Goal: Task Accomplishment & Management: Manage account settings

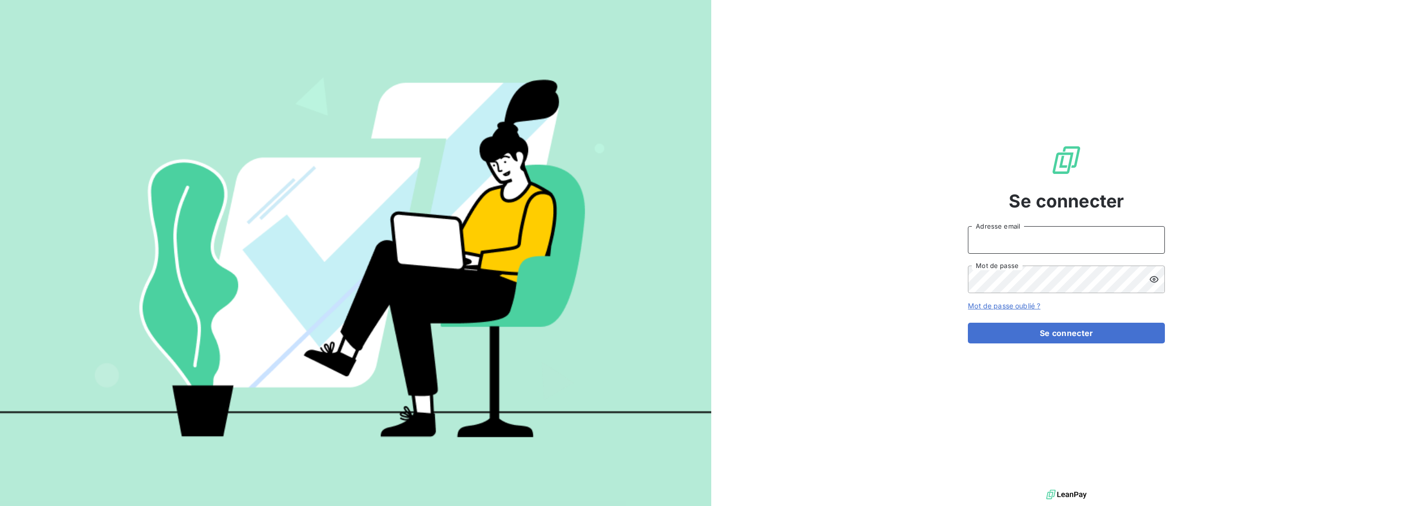
type input "[PERSON_NAME][EMAIL_ADDRESS][DOMAIN_NAME]"
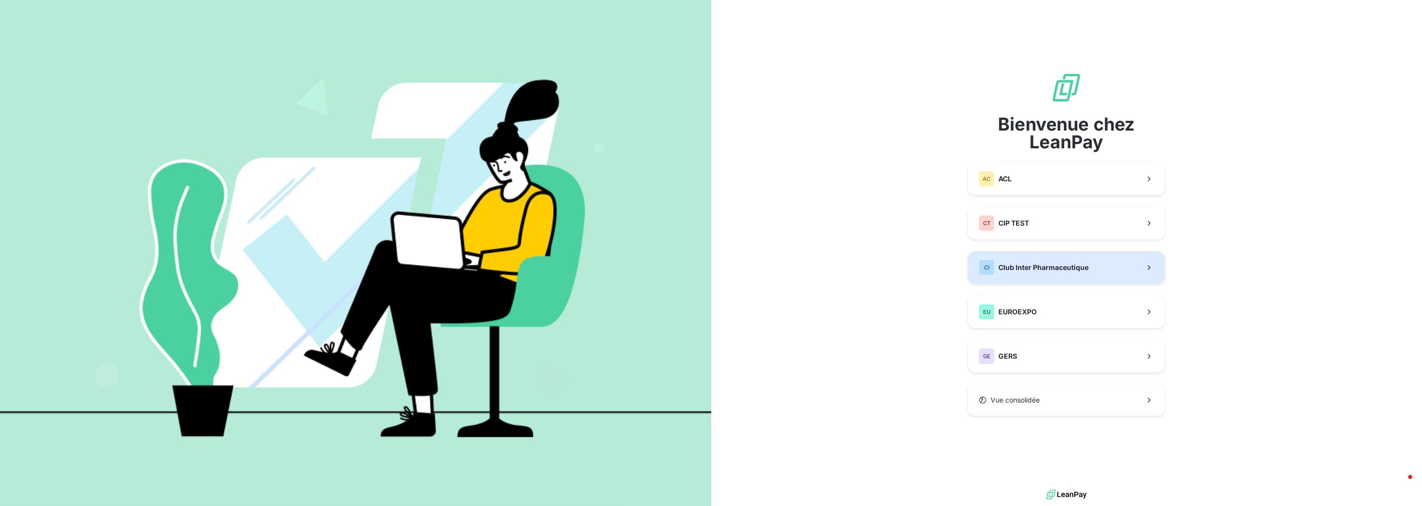
click at [1086, 268] on span "Club Inter Pharmaceutique" at bounding box center [1044, 268] width 90 height 10
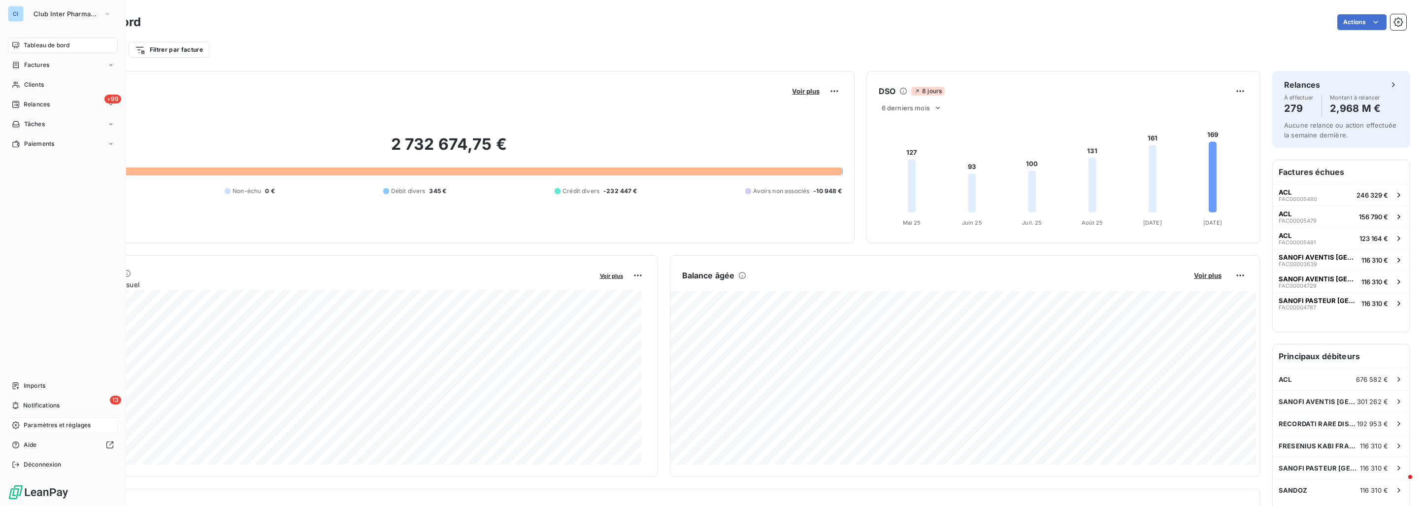
click at [49, 430] on div "Paramètres et réglages" at bounding box center [63, 425] width 110 height 16
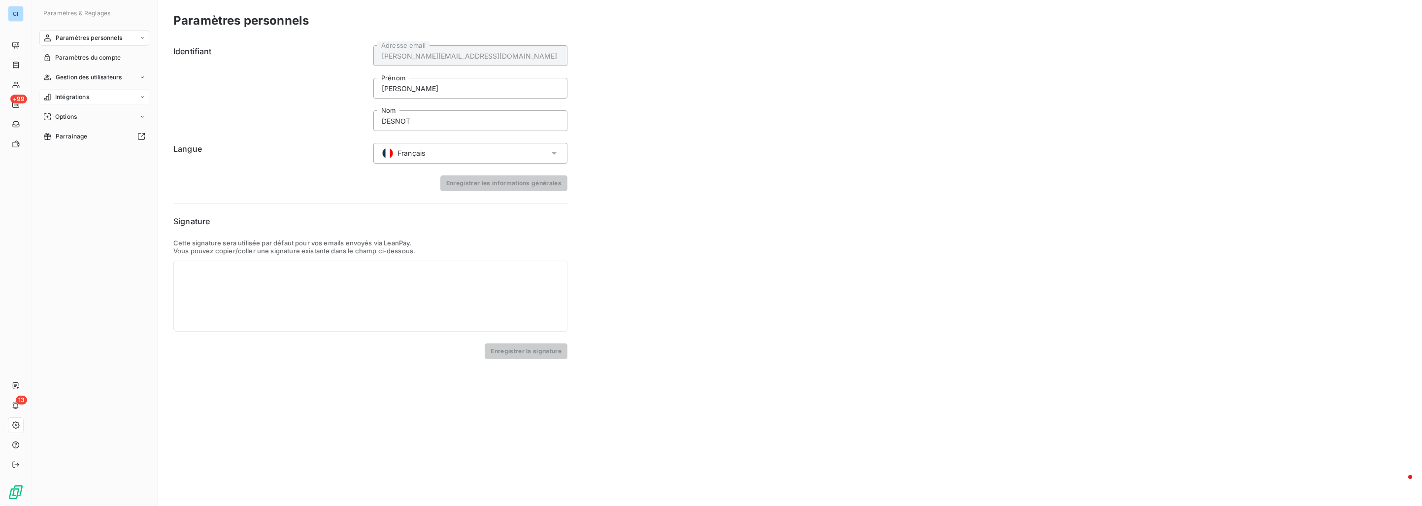
click at [102, 100] on div "Intégrations" at bounding box center [94, 97] width 110 height 16
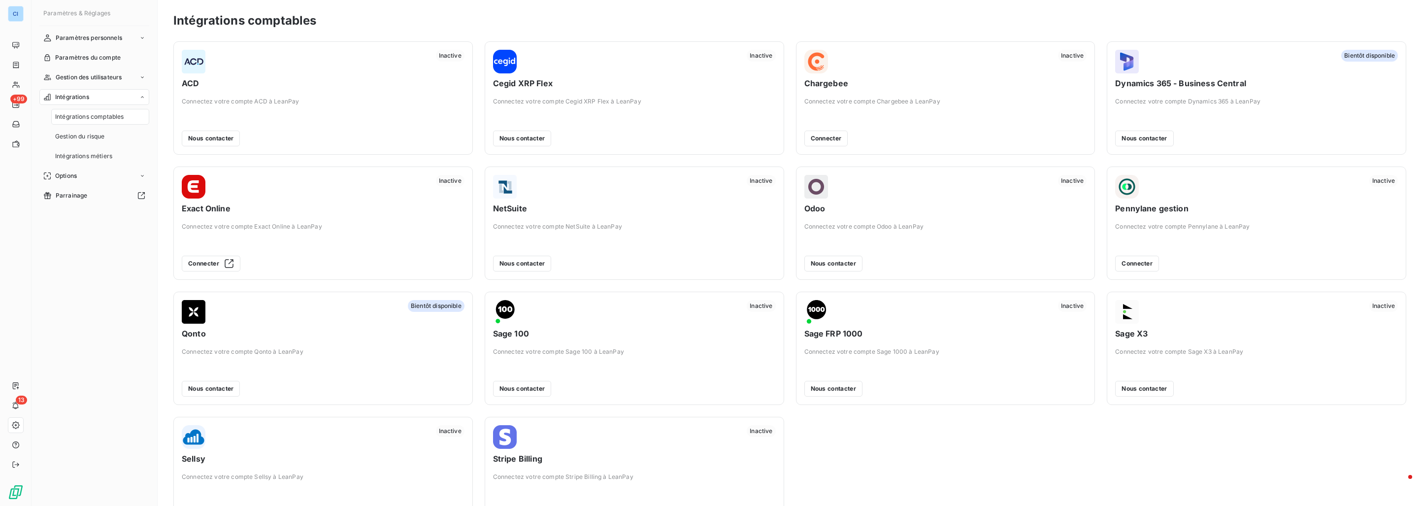
click at [405, 89] on span "ACD" at bounding box center [323, 83] width 283 height 12
click at [1129, 264] on button "Connecter" at bounding box center [1138, 264] width 44 height 16
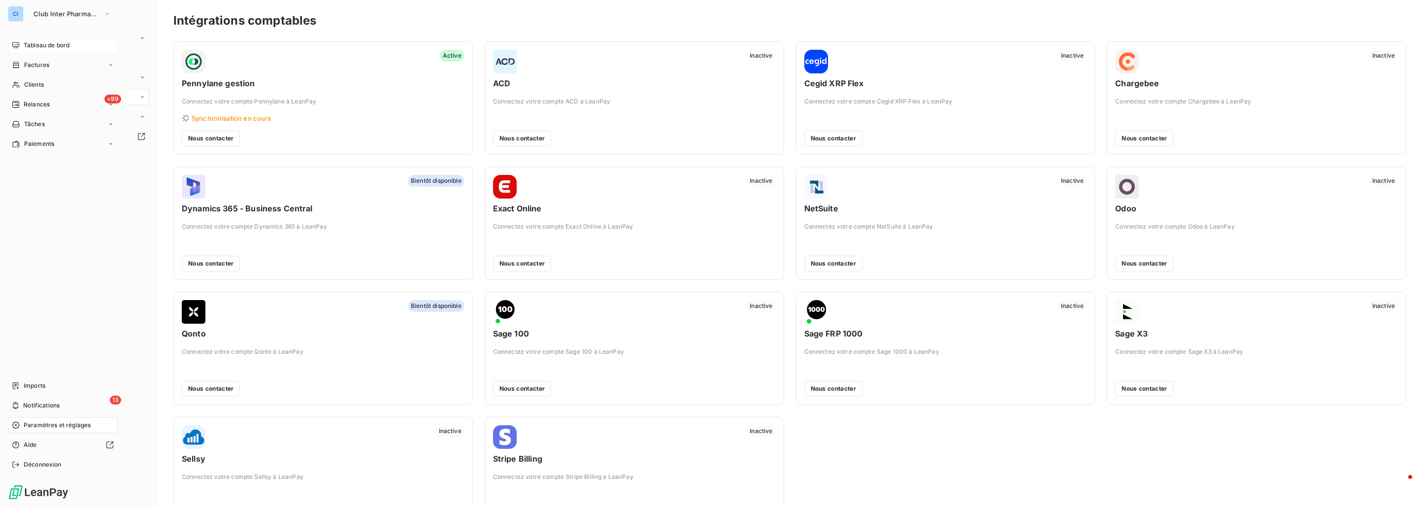
click at [31, 43] on span "Tableau de bord" at bounding box center [47, 45] width 46 height 9
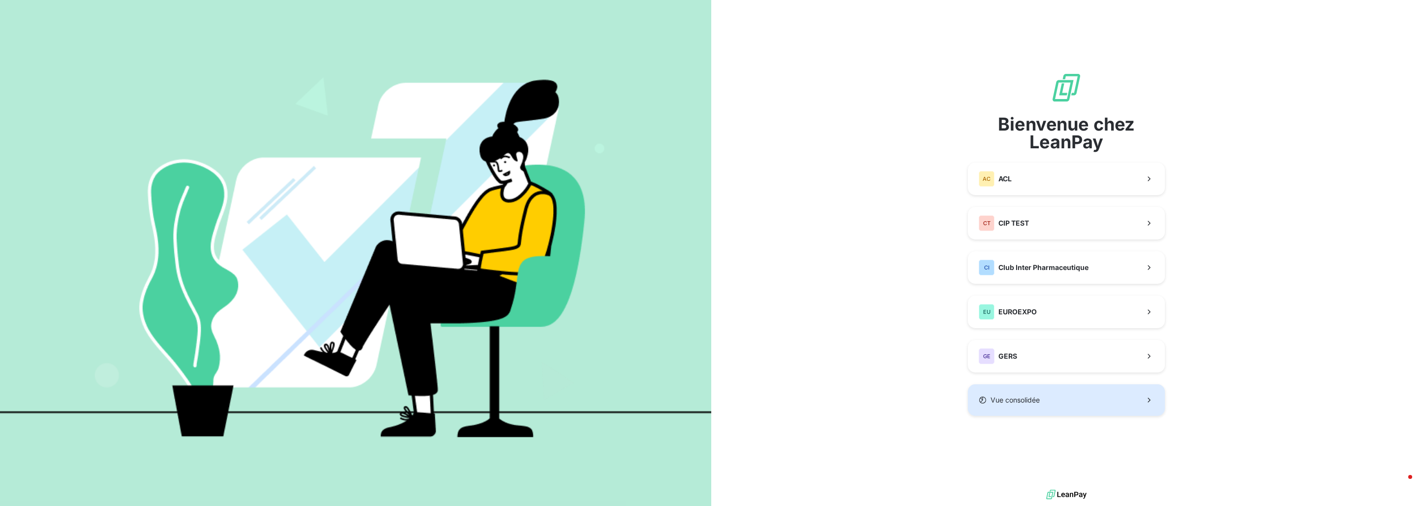
click at [1041, 395] on button "Vue consolidée" at bounding box center [1066, 400] width 197 height 32
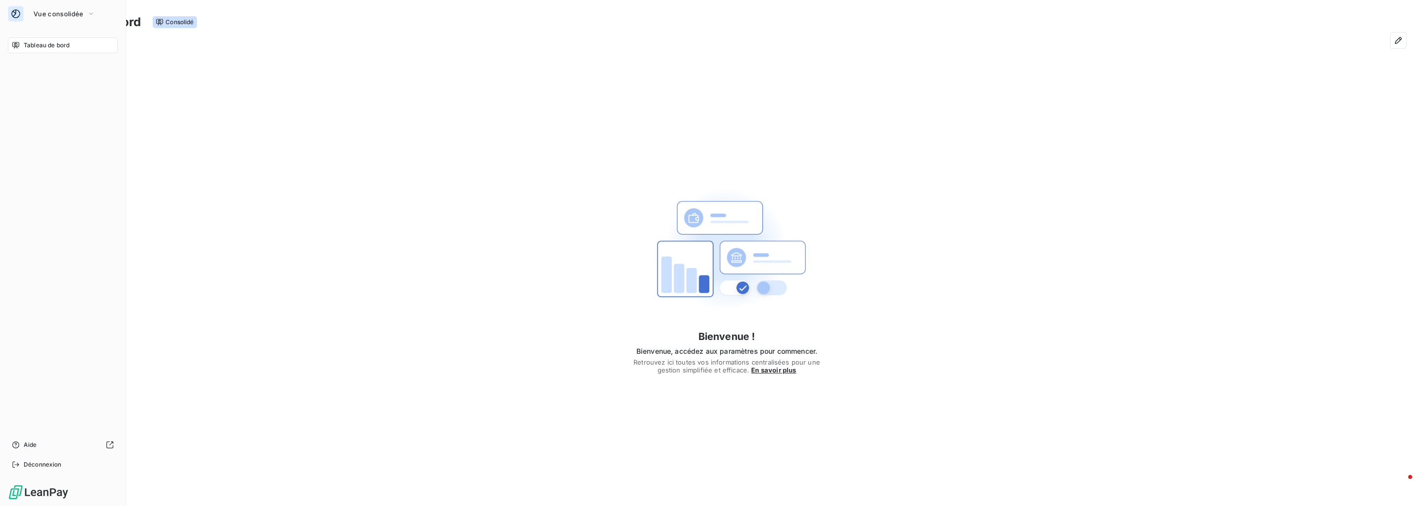
click at [20, 17] on icon at bounding box center [16, 14] width 10 height 10
click at [73, 14] on span "Vue consolidée" at bounding box center [59, 14] width 50 height 8
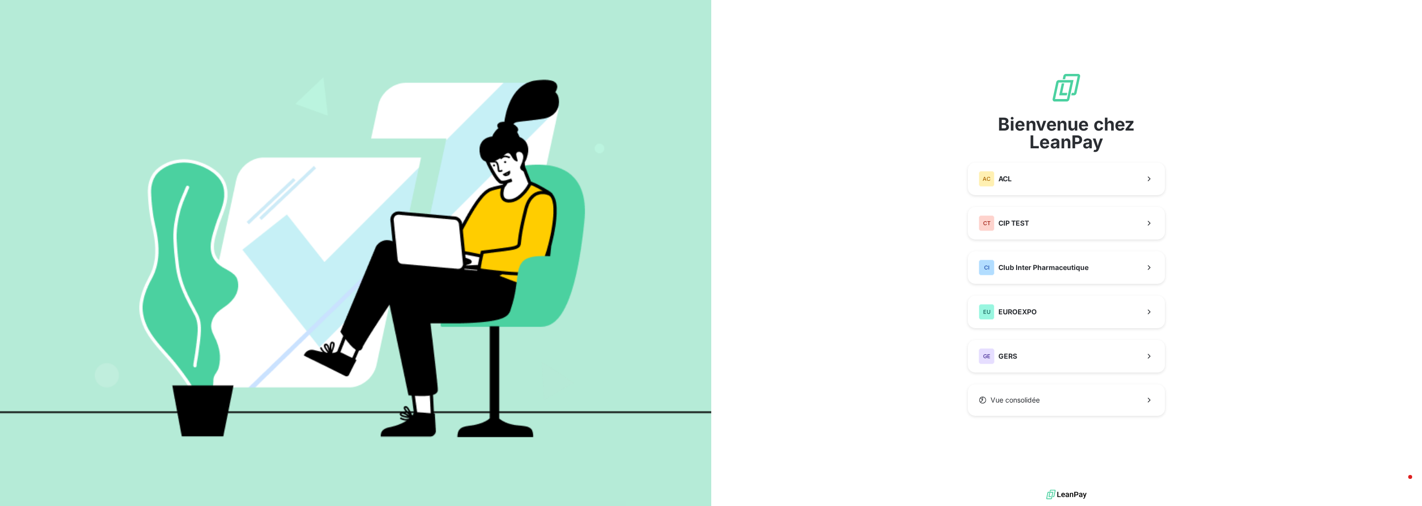
click at [1085, 118] on span "Bienvenue chez LeanPay" at bounding box center [1066, 132] width 197 height 35
click at [1013, 266] on span "Club Inter Pharmaceutique" at bounding box center [1044, 268] width 90 height 10
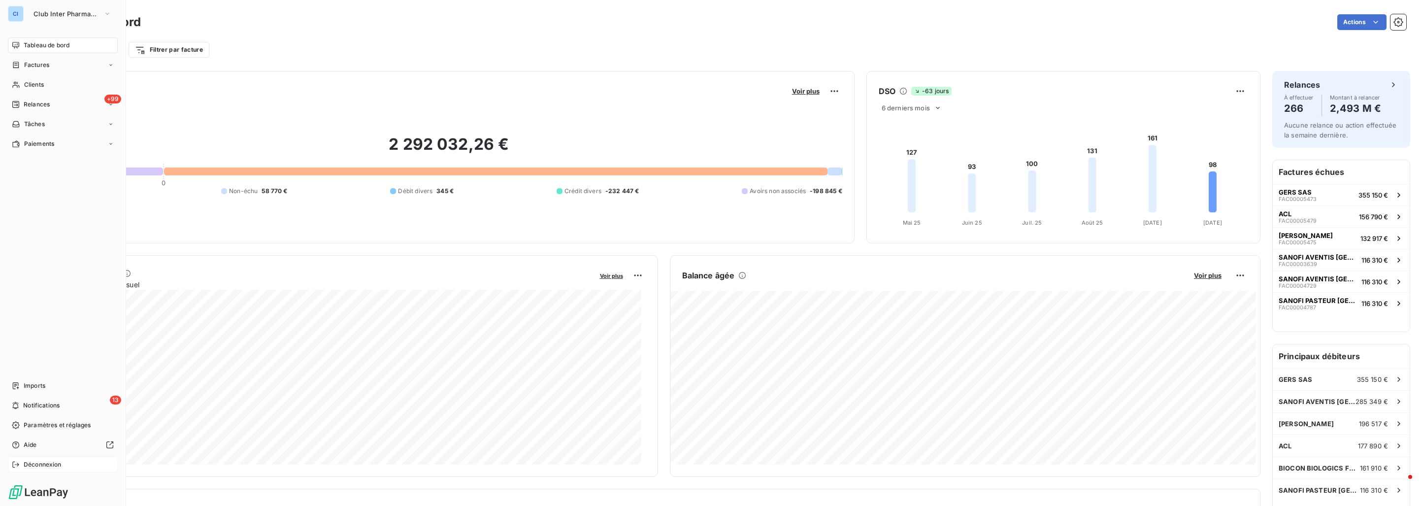
click at [37, 463] on span "Déconnexion" at bounding box center [43, 464] width 38 height 9
